Goal: Information Seeking & Learning: Learn about a topic

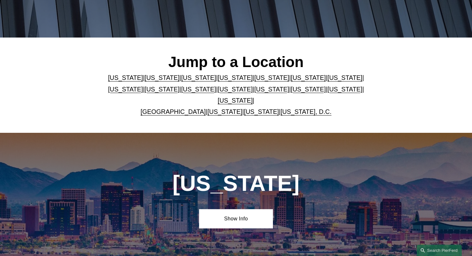
scroll to position [154, 0]
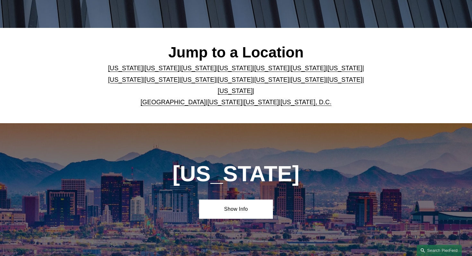
click at [241, 72] on p "Arizona | California | Colorado | Delaware | Florida | Georgia | Illinois | Mas…" at bounding box center [236, 85] width 259 height 45
click at [239, 67] on link "Delaware" at bounding box center [235, 68] width 35 height 7
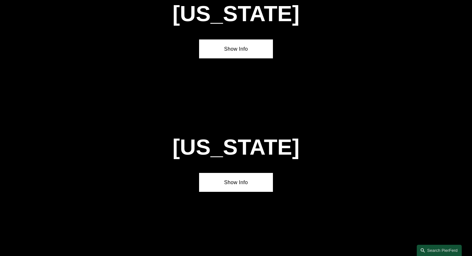
scroll to position [1424, 0]
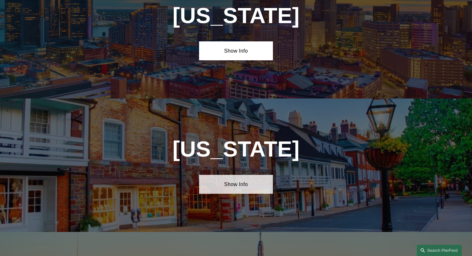
click at [240, 175] on link "Show Info" at bounding box center [236, 184] width 74 height 19
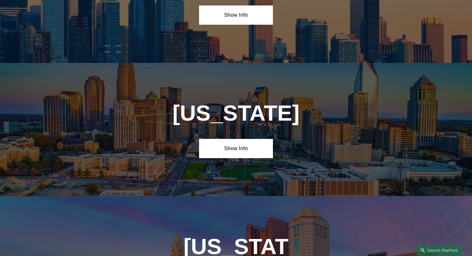
scroll to position [1861, 0]
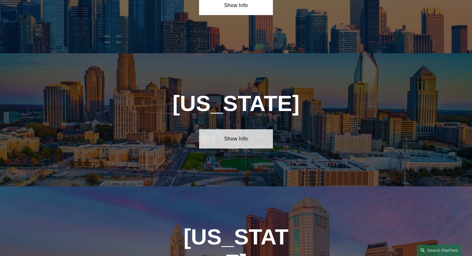
click at [250, 129] on link "Show Info" at bounding box center [236, 138] width 74 height 19
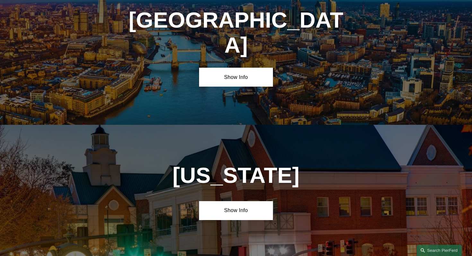
scroll to position [2631, 0]
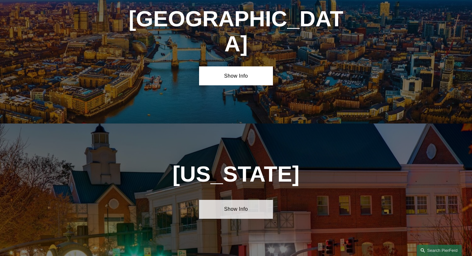
click at [241, 200] on link "Show Info" at bounding box center [236, 209] width 74 height 19
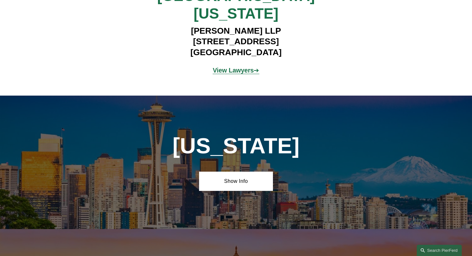
scroll to position [2926, 0]
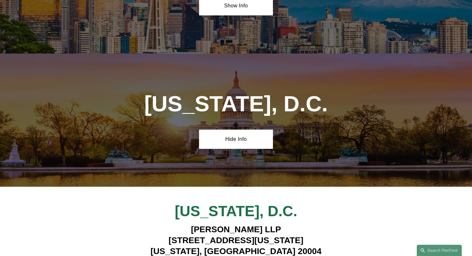
scroll to position [3093, 0]
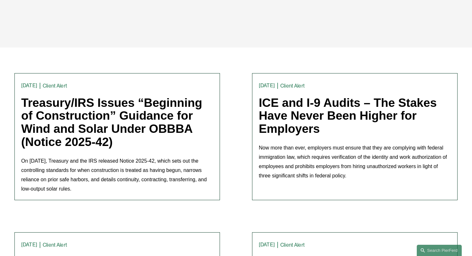
scroll to position [141, 0]
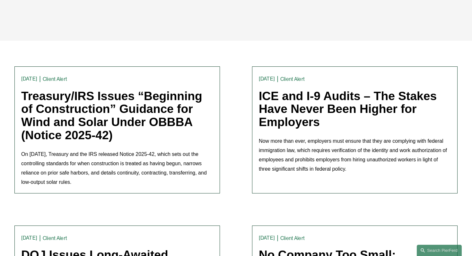
click at [123, 125] on link "Treasury/IRS Issues “Beginning of Construction” Guidance for Wind and Solar Und…" at bounding box center [111, 115] width 181 height 53
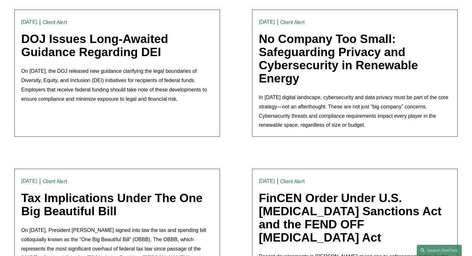
scroll to position [359, 0]
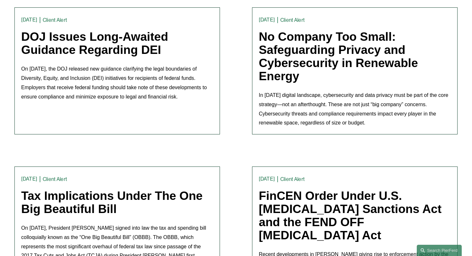
click at [321, 48] on link "No Company Too Small: Safeguarding Privacy and Cybersecurity in Renewable Energy" at bounding box center [338, 56] width 159 height 53
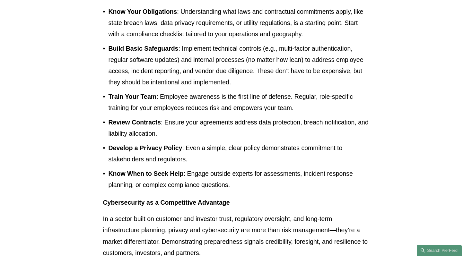
scroll to position [424, 0]
